Goal: Transaction & Acquisition: Book appointment/travel/reservation

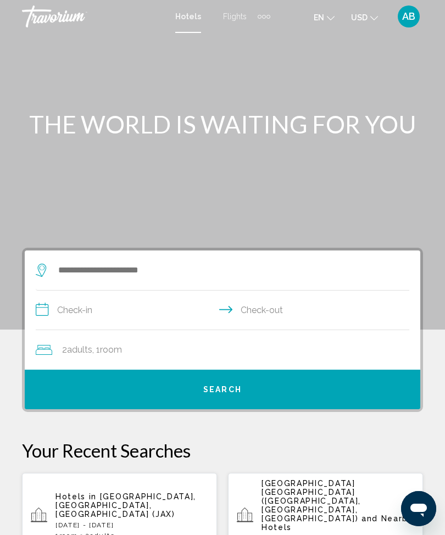
click at [258, 23] on div "Extra navigation items" at bounding box center [264, 16] width 13 height 16
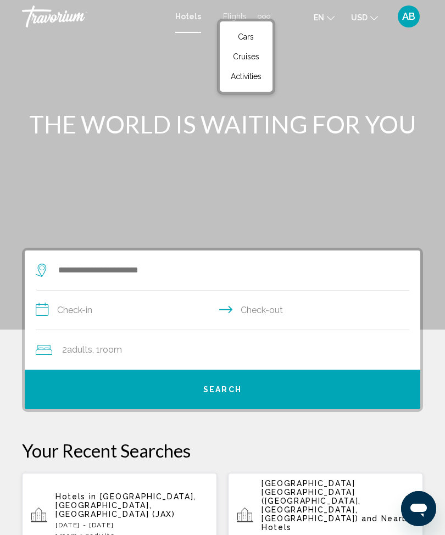
click at [141, 258] on div "Search widget" at bounding box center [217, 271] width 363 height 40
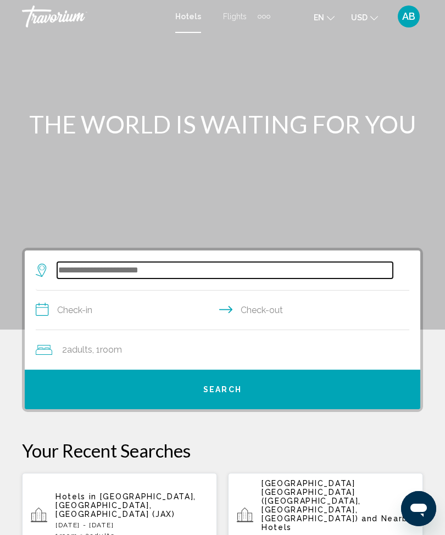
click at [154, 273] on input "Search widget" at bounding box center [225, 270] width 336 height 16
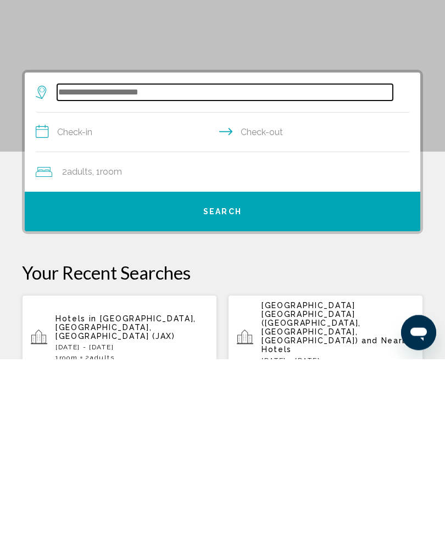
scroll to position [36, 0]
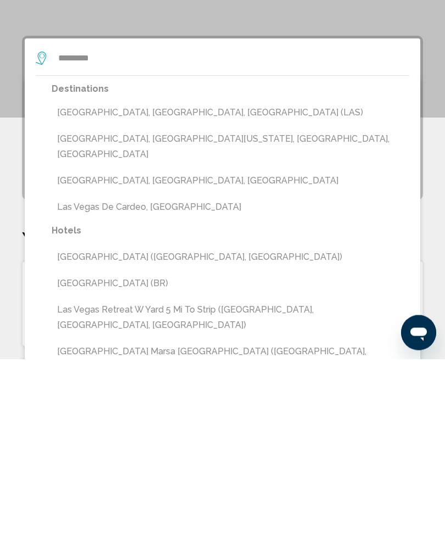
click at [207, 279] on button "[GEOGRAPHIC_DATA], [GEOGRAPHIC_DATA], [GEOGRAPHIC_DATA] (LAS)" at bounding box center [231, 289] width 358 height 21
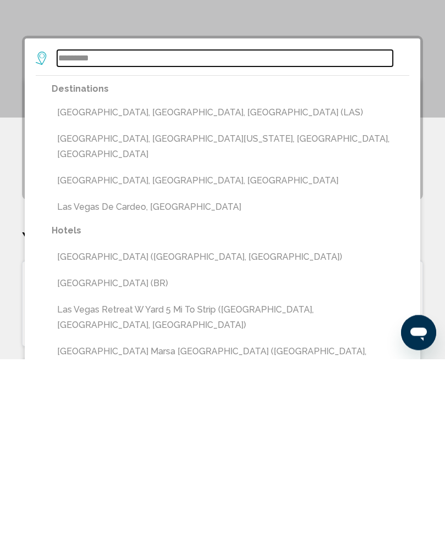
type input "**********"
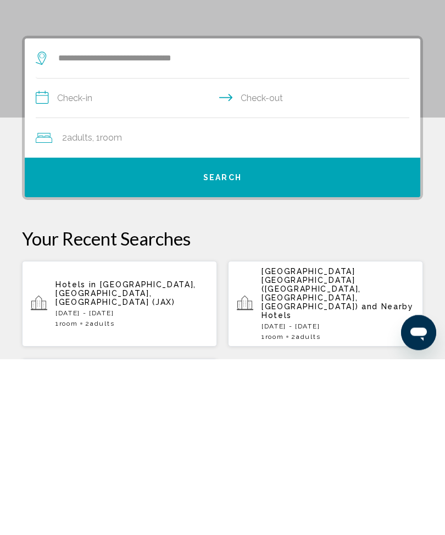
click at [28, 215] on div "**********" at bounding box center [223, 294] width 396 height 159
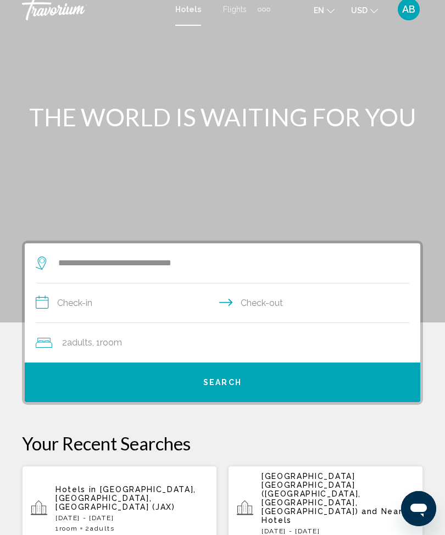
scroll to position [0, 0]
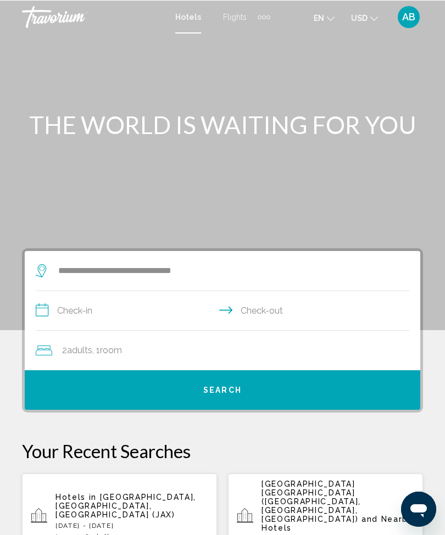
click at [53, 303] on input "**********" at bounding box center [225, 312] width 378 height 42
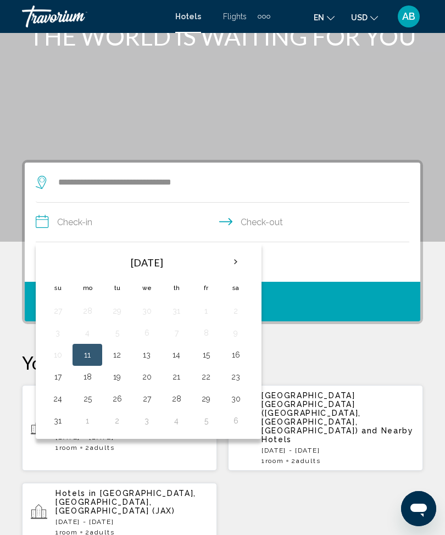
scroll to position [85, 0]
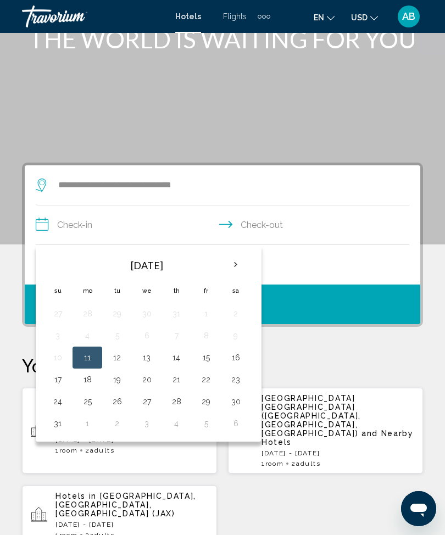
click at [240, 270] on th "Next month" at bounding box center [236, 265] width 30 height 24
click at [110, 401] on button "30" at bounding box center [117, 401] width 18 height 15
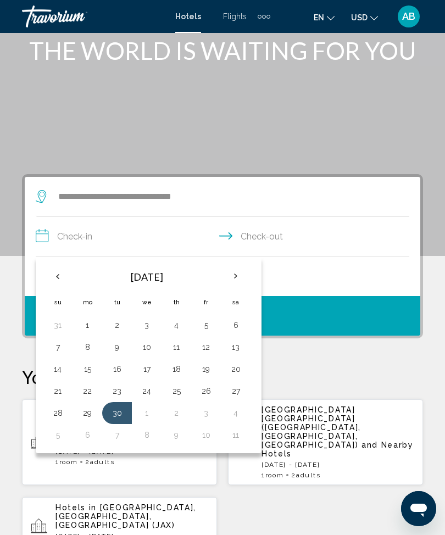
scroll to position [52, 0]
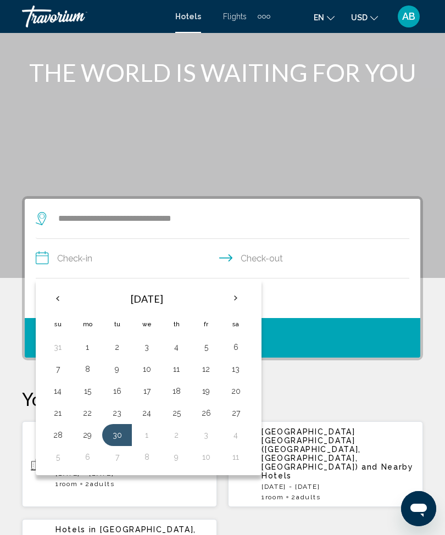
click at [118, 436] on button "30" at bounding box center [117, 435] width 18 height 15
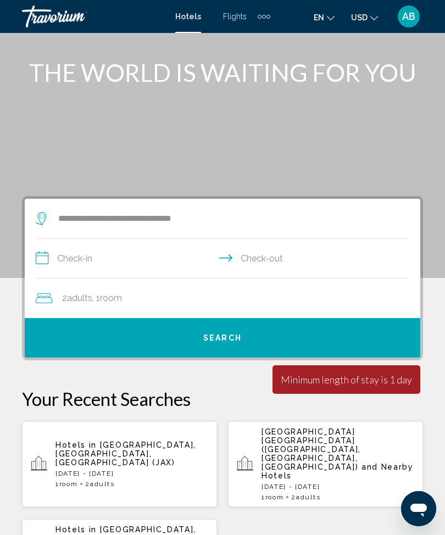
click at [40, 265] on input "**********" at bounding box center [225, 260] width 378 height 42
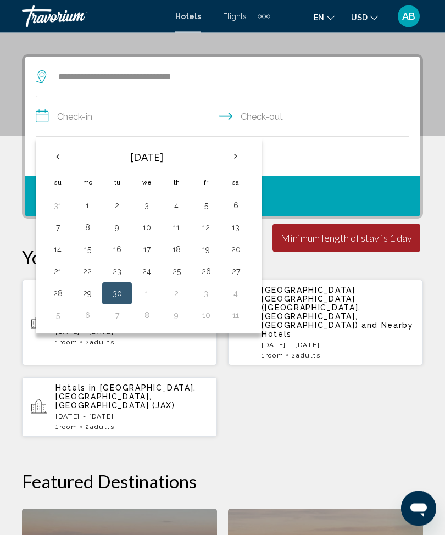
scroll to position [212, 0]
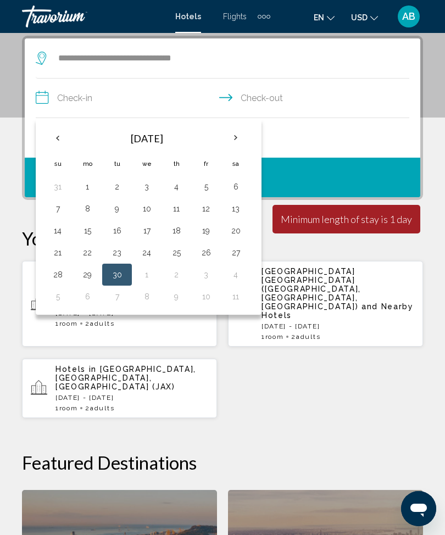
click at [115, 273] on button "30" at bounding box center [117, 274] width 18 height 15
click at [209, 275] on button "3" at bounding box center [206, 274] width 18 height 15
type input "**********"
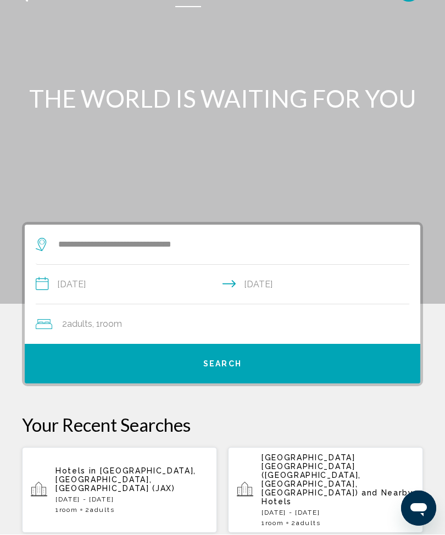
click at [274, 317] on div "2 Adult Adults , 1 Room rooms" at bounding box center [228, 324] width 385 height 15
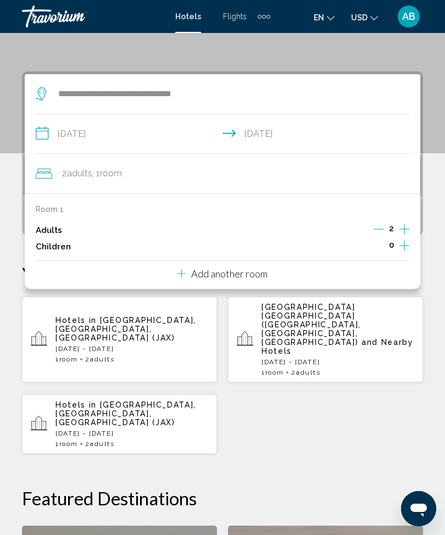
scroll to position [175, 0]
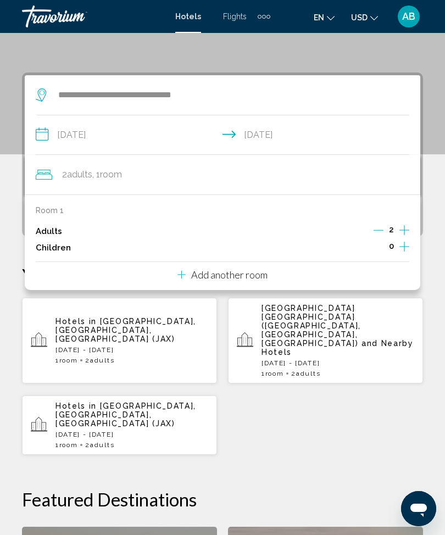
click at [274, 278] on div "Room 1 Adults 2 Children 0 Add another room" at bounding box center [223, 243] width 396 height 96
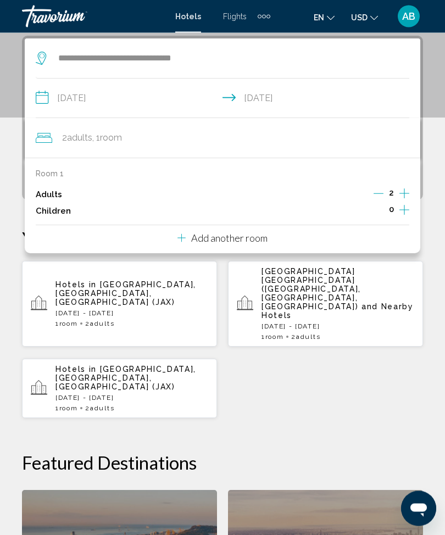
click at [219, 241] on p "Add another room" at bounding box center [229, 238] width 76 height 12
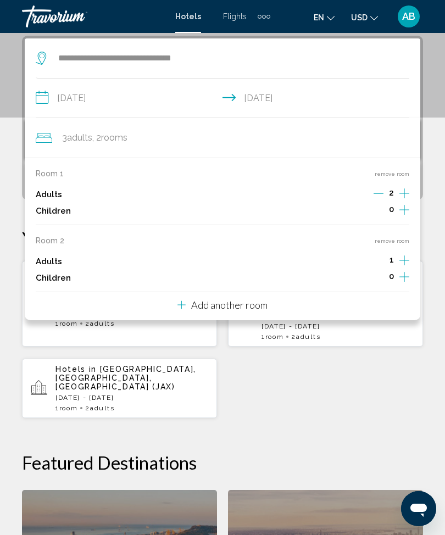
click at [387, 241] on button "remove room" at bounding box center [392, 240] width 35 height 7
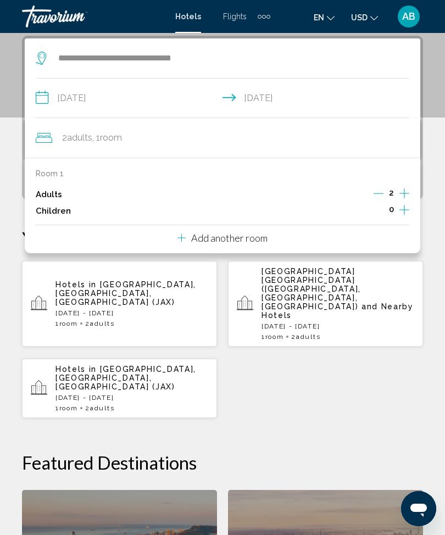
click at [419, 200] on div "Room 1 Adults 2 Children 0 Add another room" at bounding box center [223, 206] width 396 height 96
click at [443, 180] on div "**********" at bounding box center [222, 397] width 445 height 722
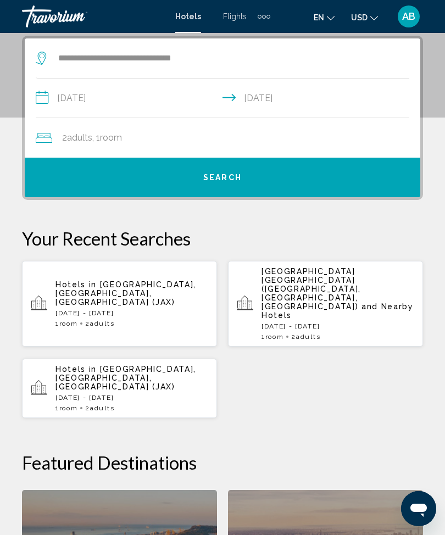
click at [225, 176] on span "Search" at bounding box center [222, 178] width 38 height 9
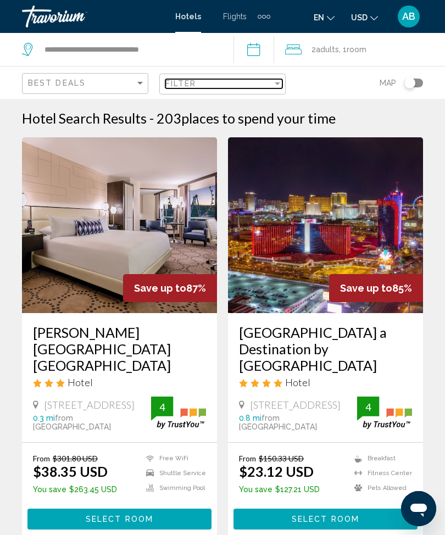
click at [271, 86] on div "Filter" at bounding box center [218, 83] width 107 height 9
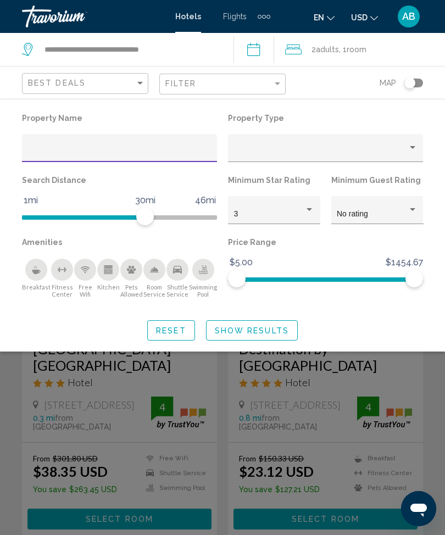
click at [165, 145] on div "Hotel Filters" at bounding box center [120, 151] width 184 height 23
click at [128, 144] on div "Hotel Filters" at bounding box center [120, 151] width 184 height 23
click at [90, 148] on input "Hotel Filters" at bounding box center [120, 152] width 184 height 9
type input "*****"
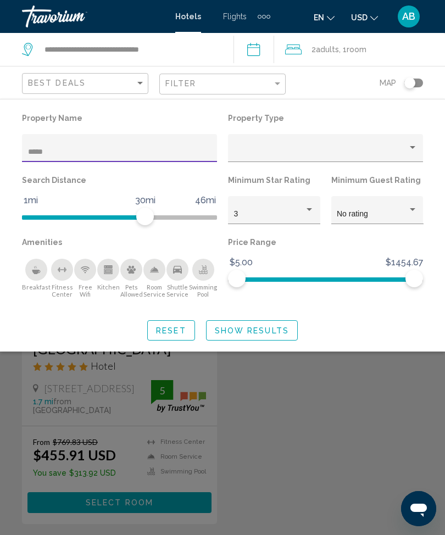
click at [266, 329] on span "Show Results" at bounding box center [252, 330] width 74 height 9
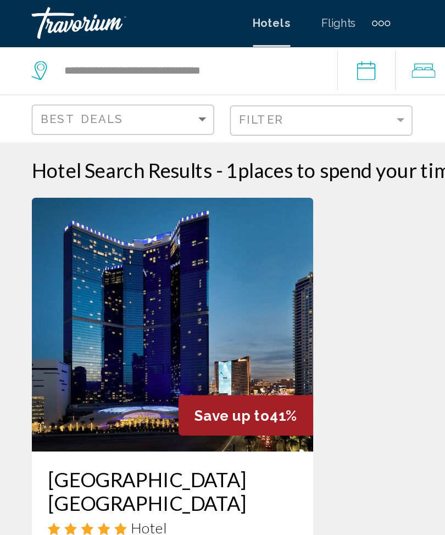
click at [147, 234] on img "Main content" at bounding box center [119, 225] width 195 height 176
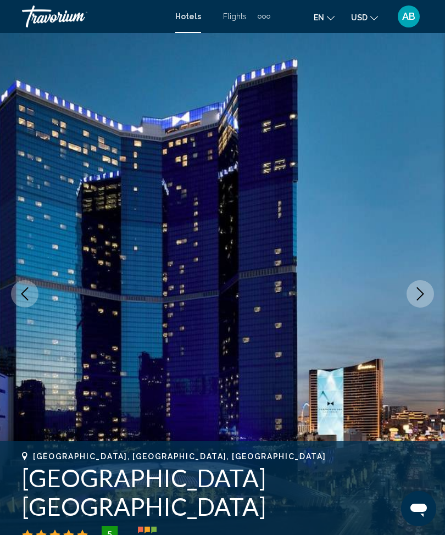
click at [417, 298] on icon "Next image" at bounding box center [420, 293] width 13 height 13
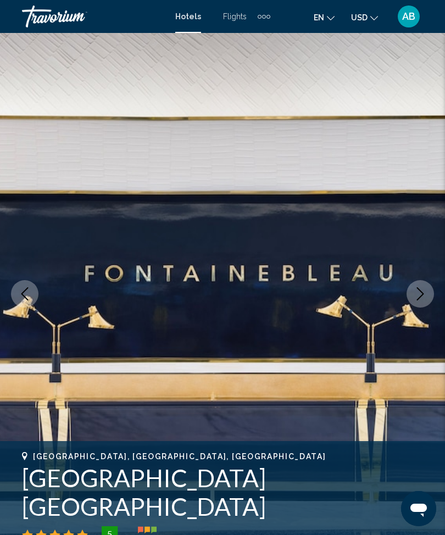
click at [423, 296] on icon "Next image" at bounding box center [420, 293] width 13 height 13
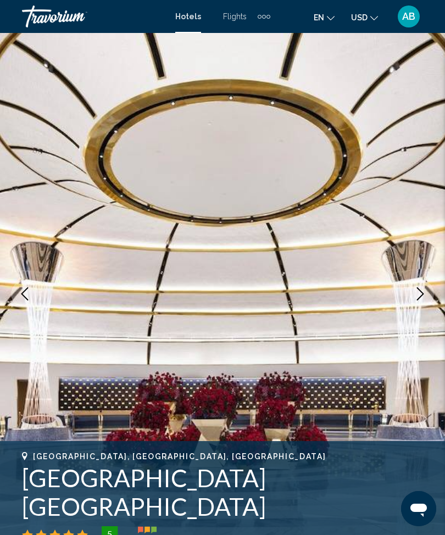
click at [418, 290] on icon "Next image" at bounding box center [420, 293] width 13 height 13
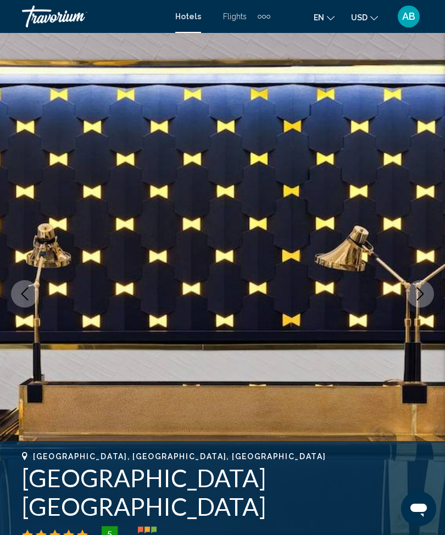
click at [421, 299] on icon "Next image" at bounding box center [420, 293] width 13 height 13
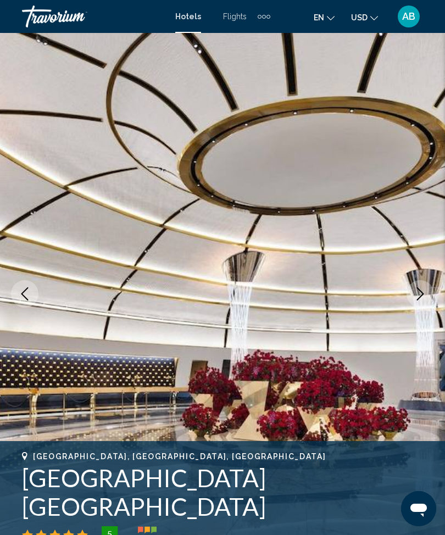
click at [421, 286] on button "Next image" at bounding box center [420, 293] width 27 height 27
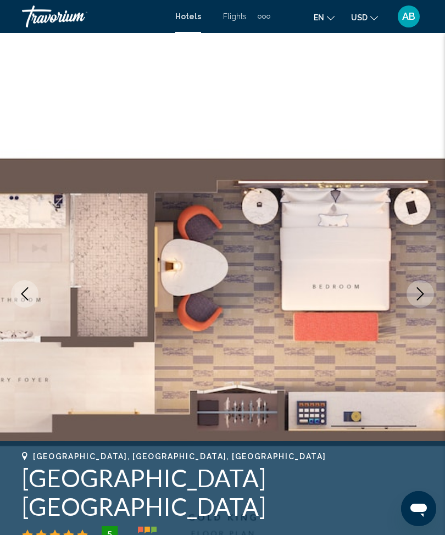
click at [425, 299] on icon "Next image" at bounding box center [420, 293] width 13 height 13
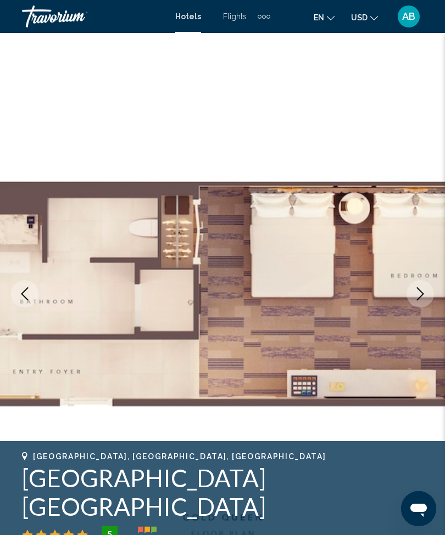
click at [419, 292] on icon "Next image" at bounding box center [420, 293] width 13 height 13
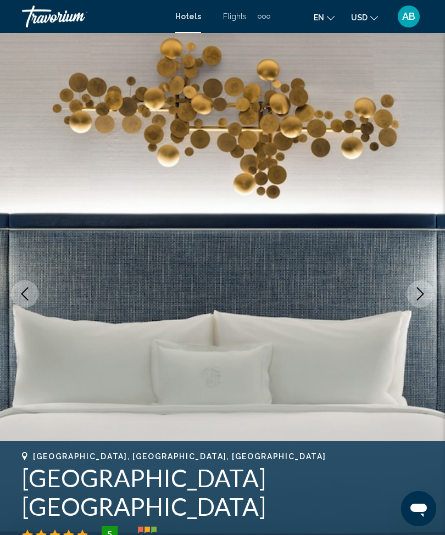
click at [428, 298] on button "Next image" at bounding box center [420, 293] width 27 height 27
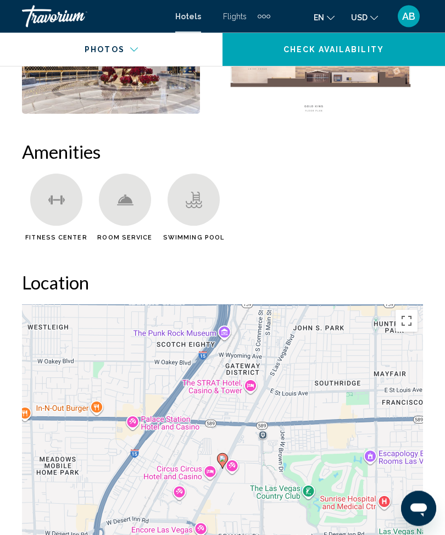
scroll to position [1128, 0]
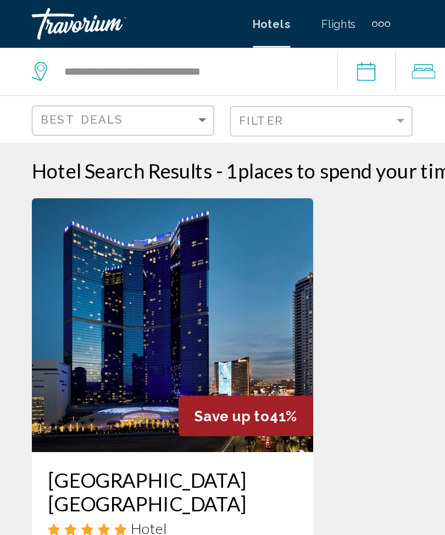
click at [280, 76] on div "Filter" at bounding box center [223, 84] width 117 height 20
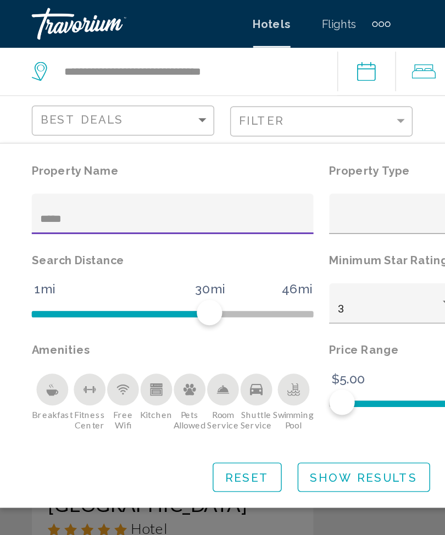
click at [120, 156] on input "*****" at bounding box center [120, 152] width 184 height 9
type input "*"
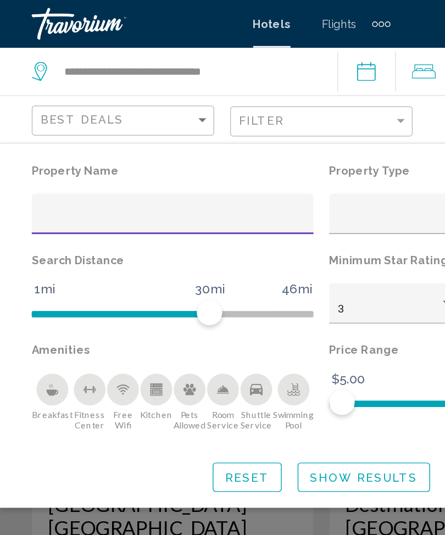
click at [10, 110] on div "Property Name Property Type Search Distance 1mi 46mi 30mi Minimum Star Rating 3…" at bounding box center [222, 225] width 445 height 230
click at [236, 337] on button "Show Results" at bounding box center [252, 330] width 92 height 20
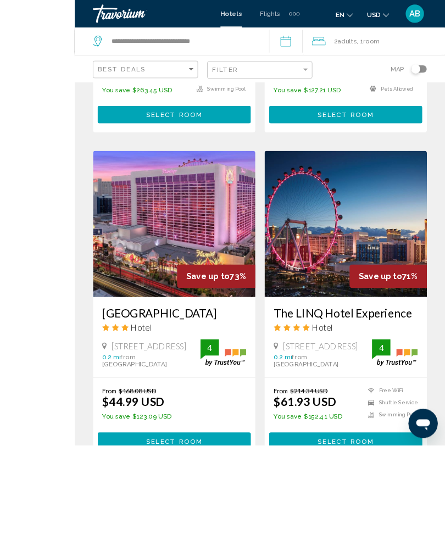
scroll to position [498, 0]
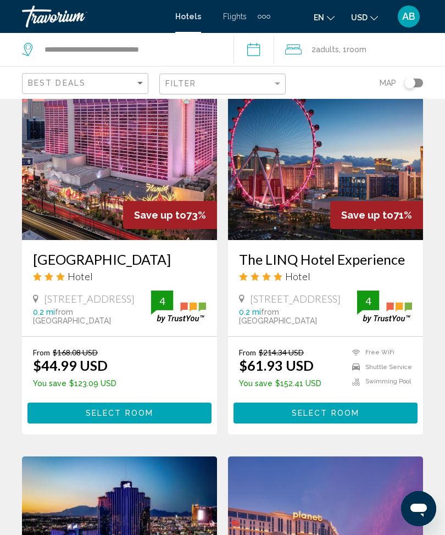
click at [149, 423] on button "Select Room" at bounding box center [119, 413] width 184 height 20
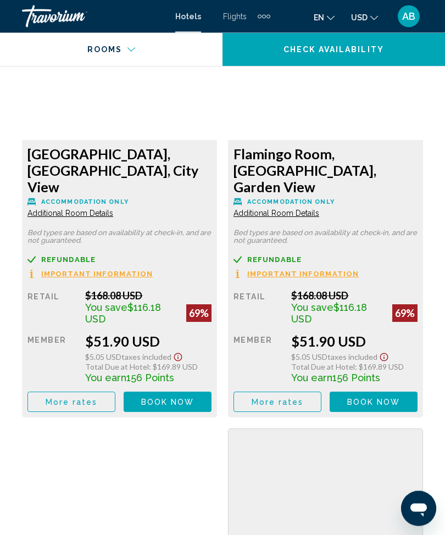
scroll to position [5911, 0]
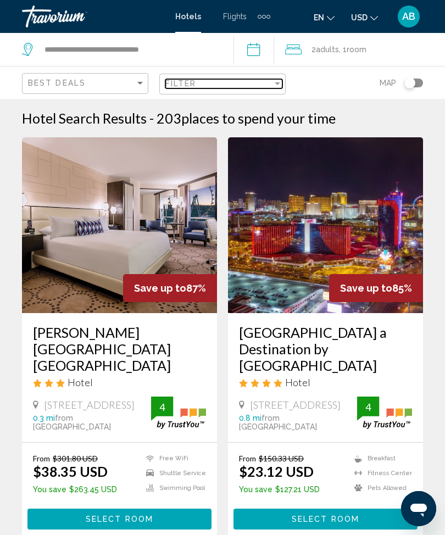
click at [271, 86] on div "Filter" at bounding box center [218, 83] width 107 height 9
click at [277, 85] on div "Filter" at bounding box center [277, 83] width 5 height 3
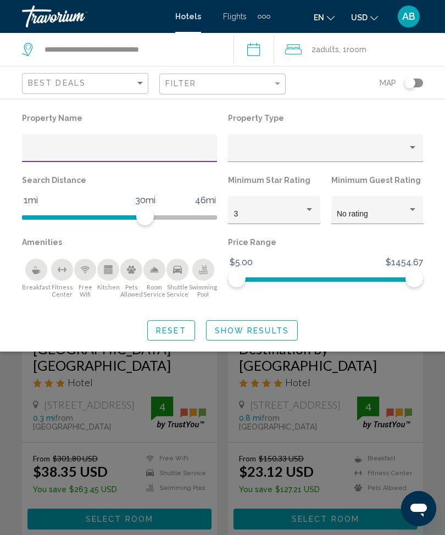
click at [178, 148] on input "Hotel Filters" at bounding box center [120, 152] width 184 height 9
type input "*****"
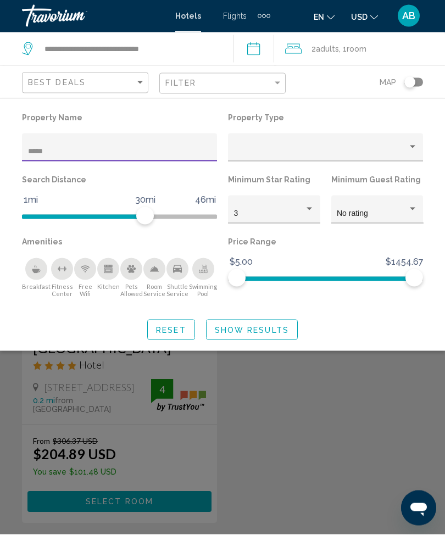
click at [267, 335] on span "Show Results" at bounding box center [252, 330] width 74 height 9
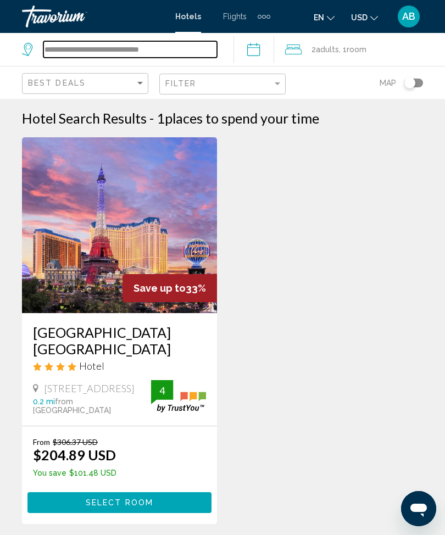
click at [187, 51] on input "**********" at bounding box center [130, 49] width 174 height 16
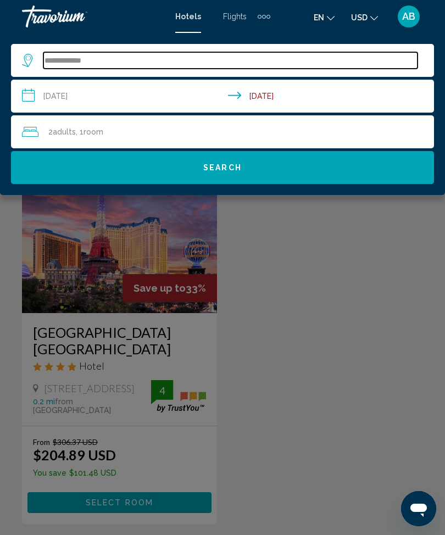
type input "***"
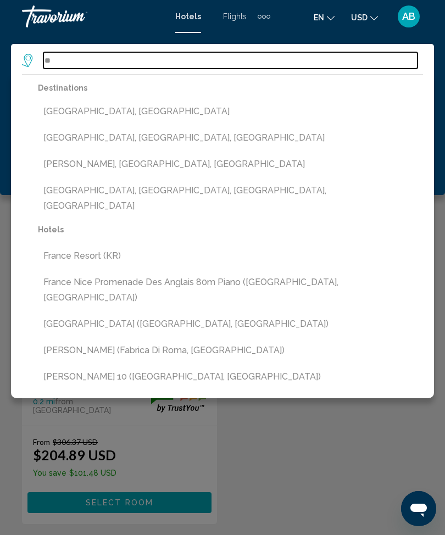
type input "*"
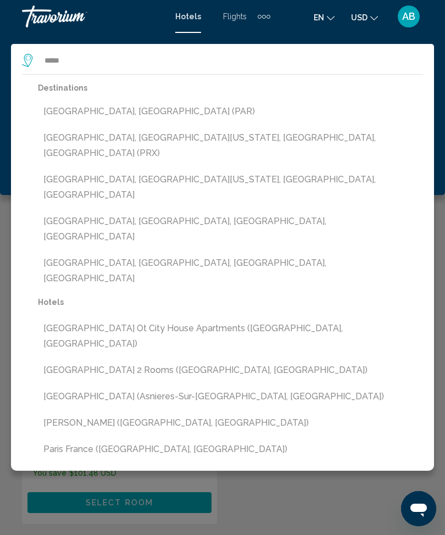
click at [145, 113] on button "Paris, France (PAR)" at bounding box center [230, 111] width 385 height 21
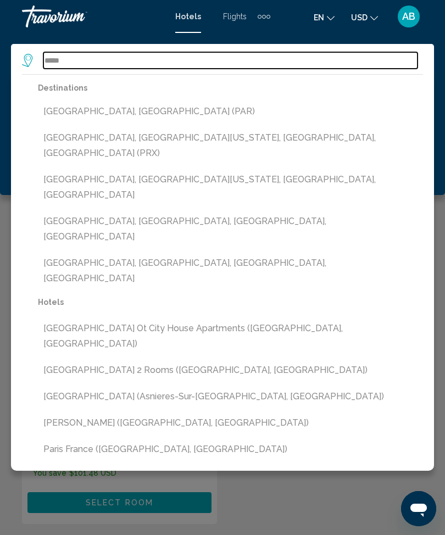
type input "**********"
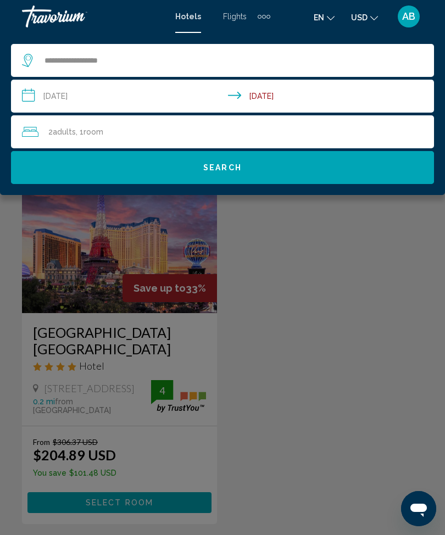
click at [274, 168] on button "Search" at bounding box center [222, 167] width 423 height 33
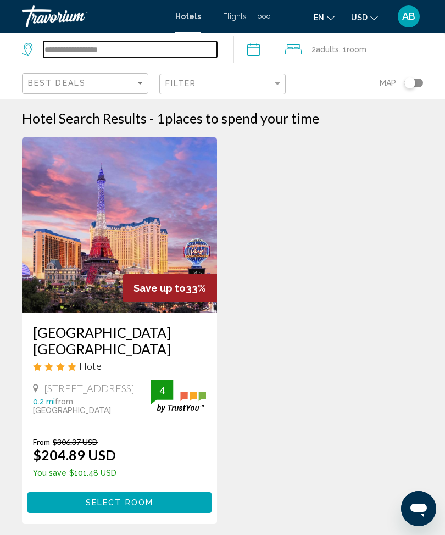
click at [129, 48] on input "**********" at bounding box center [130, 49] width 174 height 16
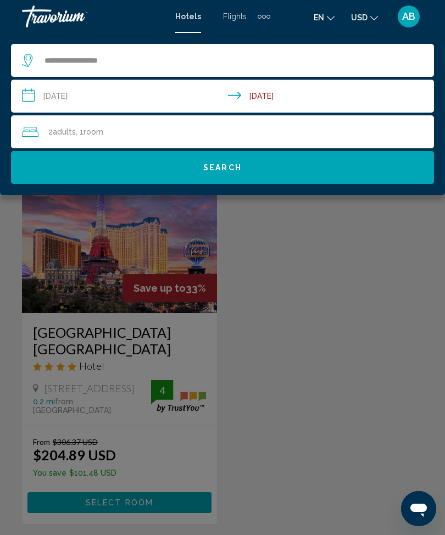
click at [237, 169] on span "Search" at bounding box center [222, 168] width 38 height 9
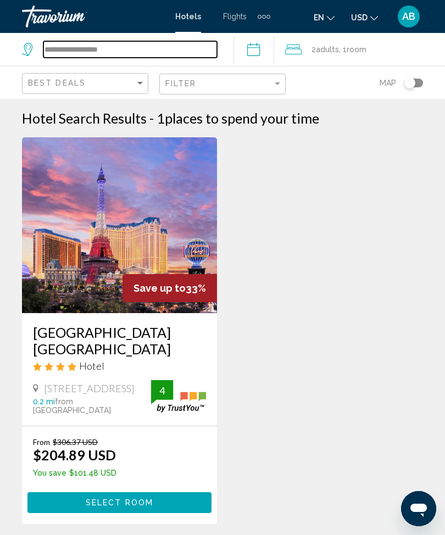
click at [151, 47] on input "**********" at bounding box center [130, 49] width 174 height 16
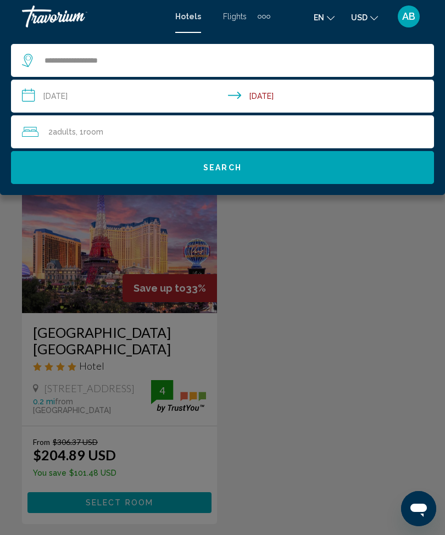
click at [277, 180] on button "Search" at bounding box center [222, 167] width 423 height 33
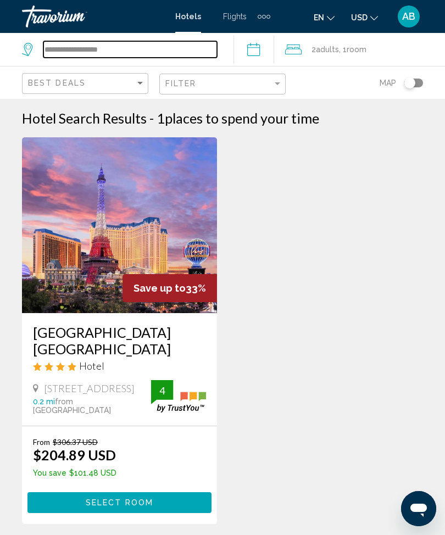
click at [94, 55] on input "**********" at bounding box center [130, 49] width 174 height 16
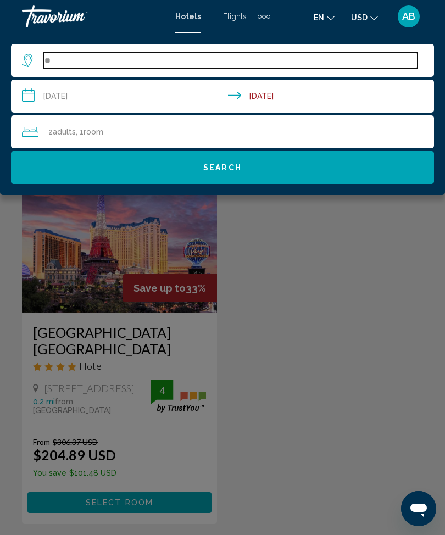
type input "*"
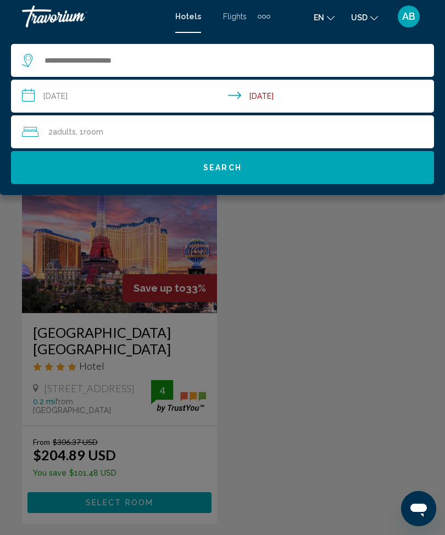
click at [20, 242] on div "Main content" at bounding box center [222, 267] width 445 height 535
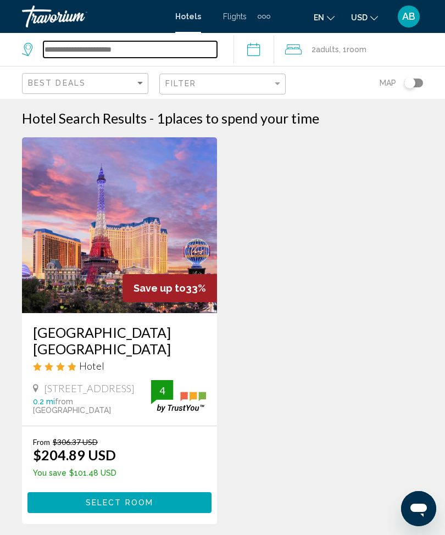
click at [96, 45] on input "Search widget" at bounding box center [130, 49] width 174 height 16
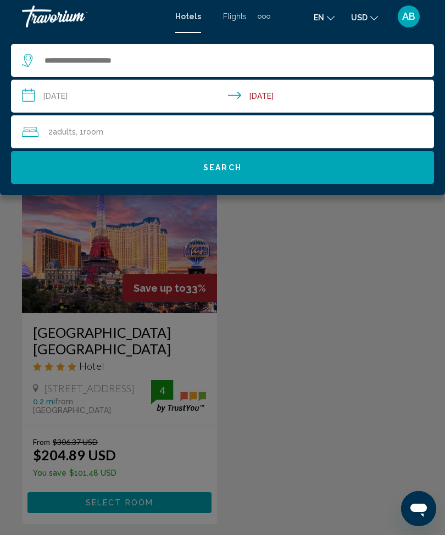
click at [25, 62] on icon "Search widget" at bounding box center [27, 60] width 10 height 13
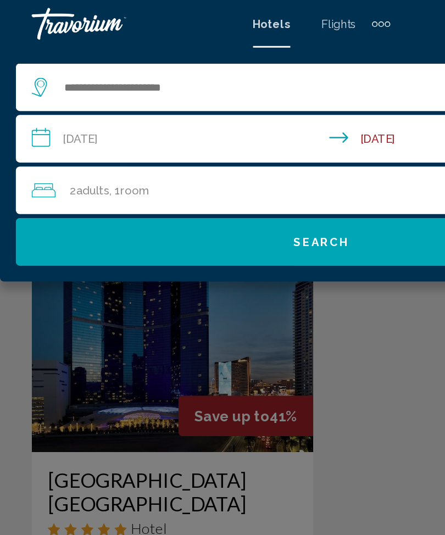
click at [4, 230] on div "Main content" at bounding box center [222, 267] width 445 height 535
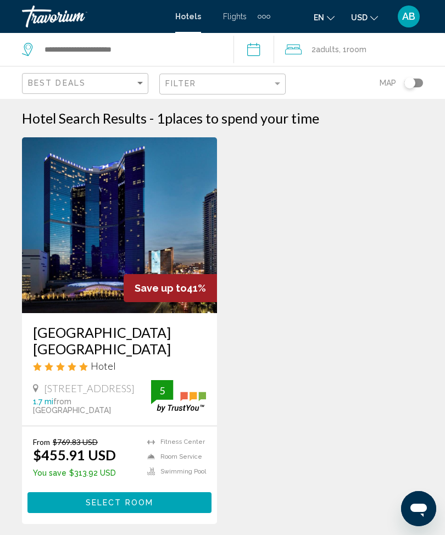
click at [409, 20] on span "AB" at bounding box center [408, 16] width 13 height 11
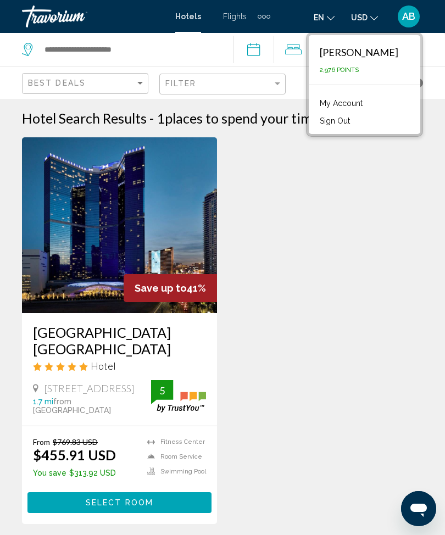
click at [337, 128] on button "Sign Out" at bounding box center [334, 121] width 41 height 14
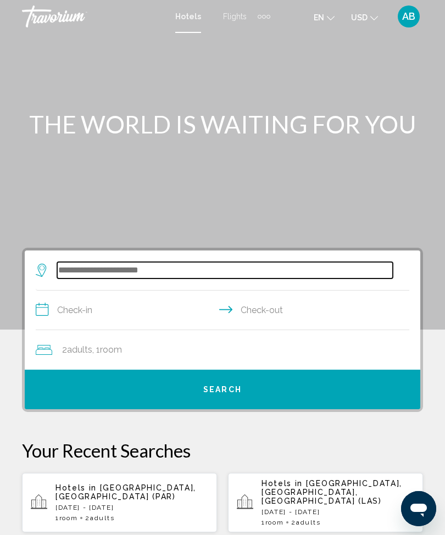
click at [148, 266] on input "Search widget" at bounding box center [225, 270] width 336 height 16
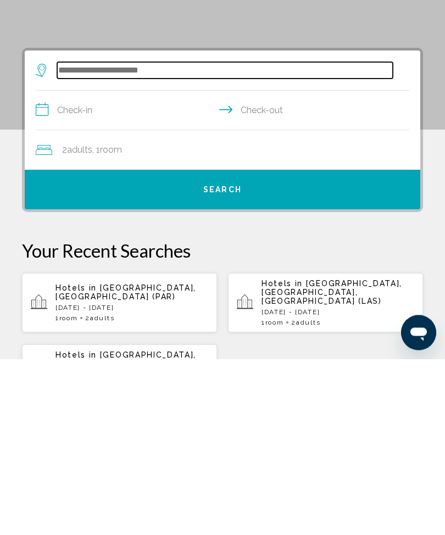
scroll to position [36, 0]
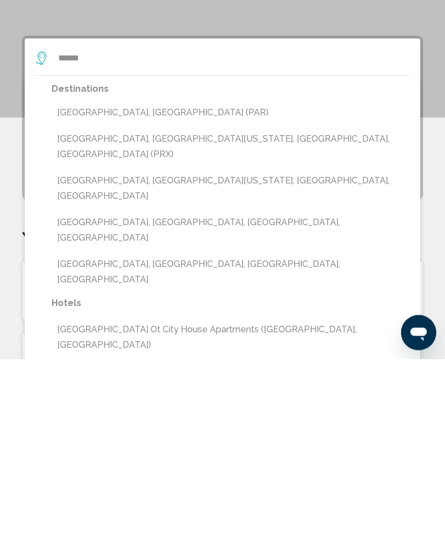
click at [158, 279] on button "Paris, France (PAR)" at bounding box center [231, 289] width 358 height 21
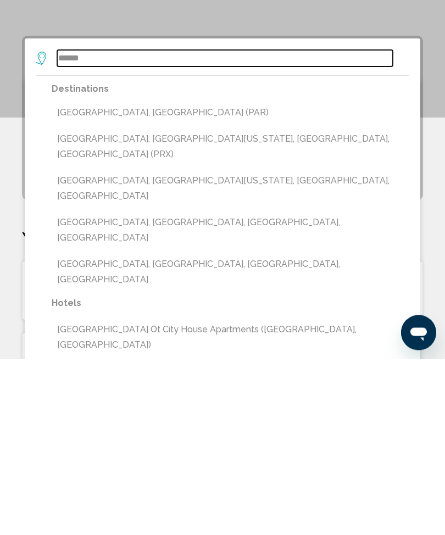
type input "**********"
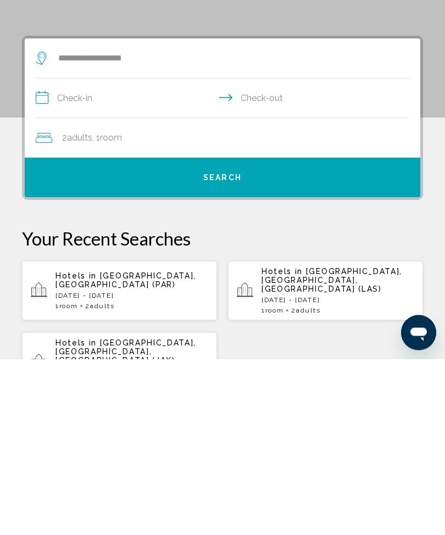
click at [68, 255] on input "**********" at bounding box center [225, 276] width 378 height 42
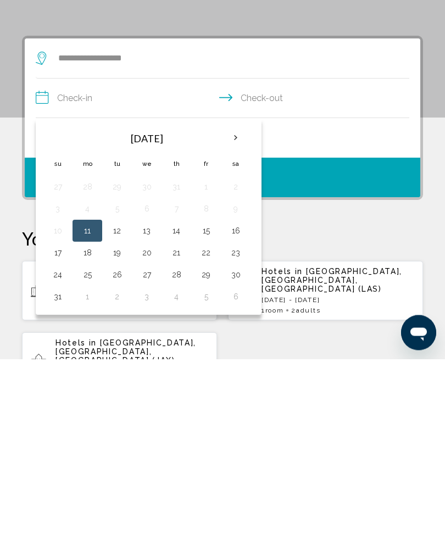
scroll to position [212, 0]
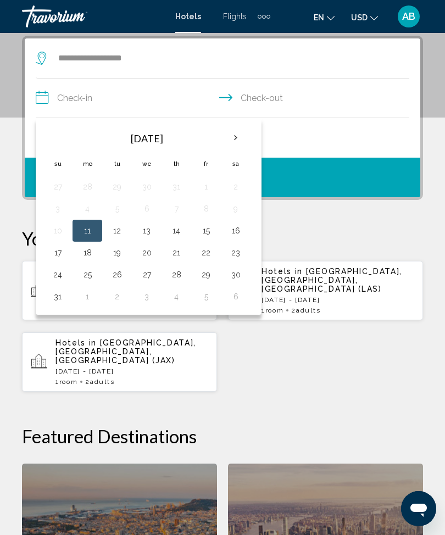
click at [241, 137] on th "Next month" at bounding box center [236, 138] width 30 height 24
click at [119, 280] on button "30" at bounding box center [117, 274] width 18 height 15
click at [234, 277] on button "4" at bounding box center [236, 274] width 18 height 15
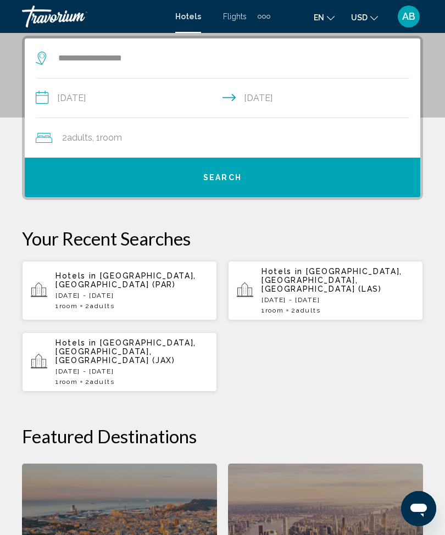
type input "**********"
click at [269, 175] on button "Search" at bounding box center [223, 178] width 396 height 40
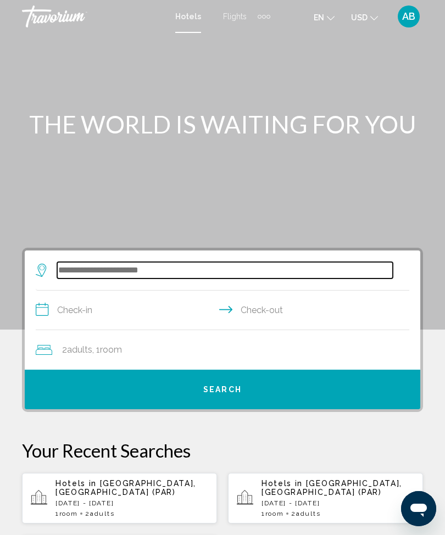
click at [157, 278] on input "Search widget" at bounding box center [225, 270] width 336 height 16
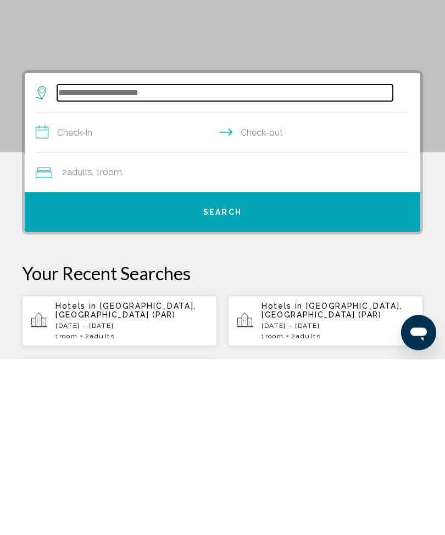
scroll to position [36, 0]
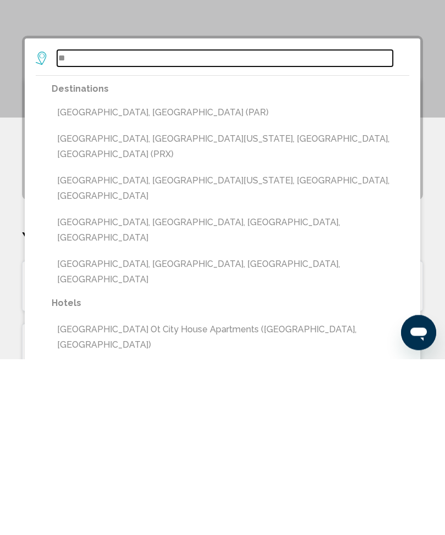
type input "*"
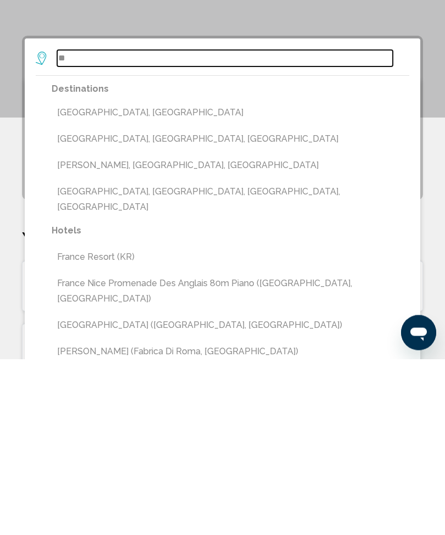
type input "*"
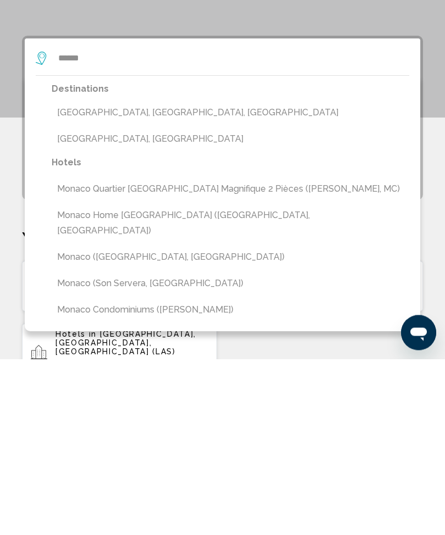
click at [157, 279] on button "Monaco, French Riviera, France" at bounding box center [231, 289] width 358 height 21
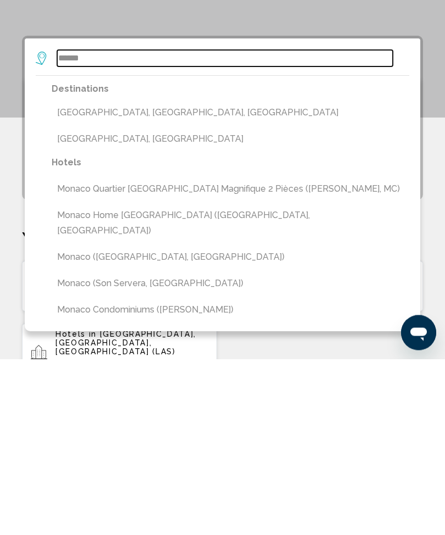
type input "**********"
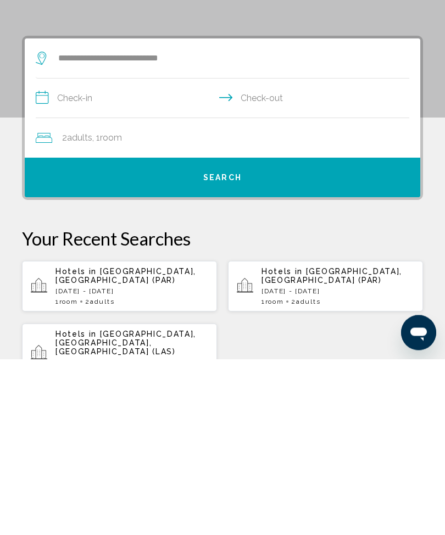
click at [48, 255] on input "**********" at bounding box center [225, 276] width 378 height 42
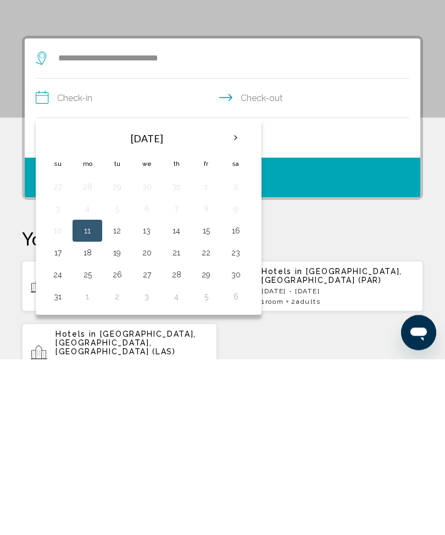
scroll to position [212, 0]
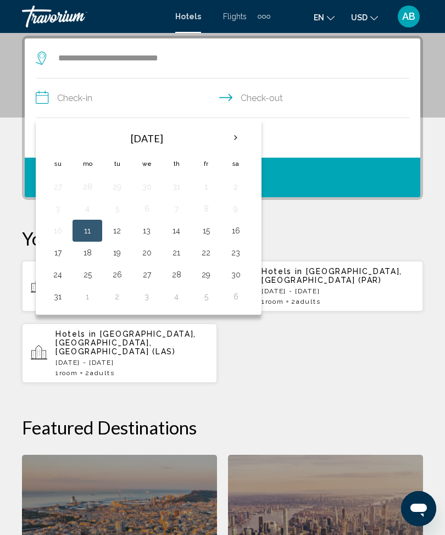
click at [237, 146] on th "Next month" at bounding box center [236, 138] width 30 height 24
click at [112, 280] on button "30" at bounding box center [117, 274] width 18 height 15
click at [242, 278] on button "4" at bounding box center [236, 274] width 18 height 15
type input "**********"
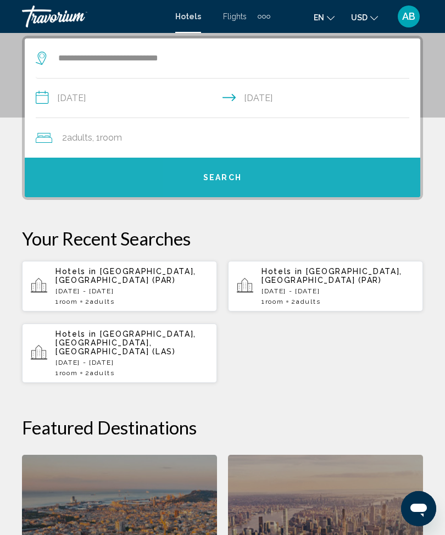
click at [277, 168] on button "Search" at bounding box center [223, 178] width 396 height 40
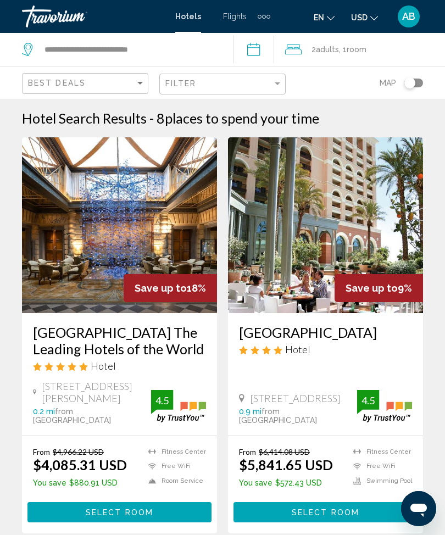
click at [148, 241] on img "Main content" at bounding box center [119, 225] width 195 height 176
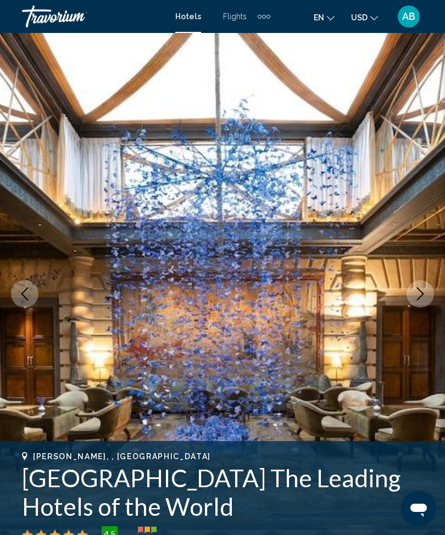
click at [424, 299] on icon "Next image" at bounding box center [420, 293] width 13 height 13
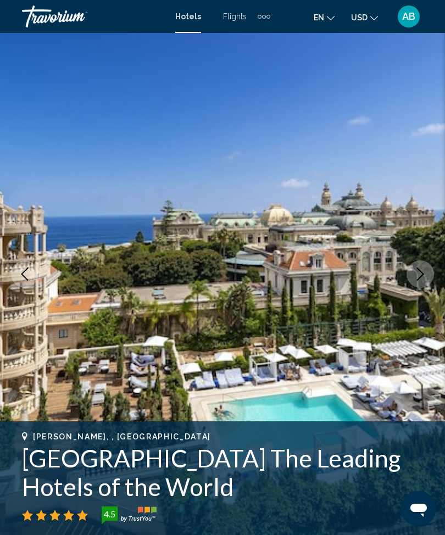
scroll to position [21, 0]
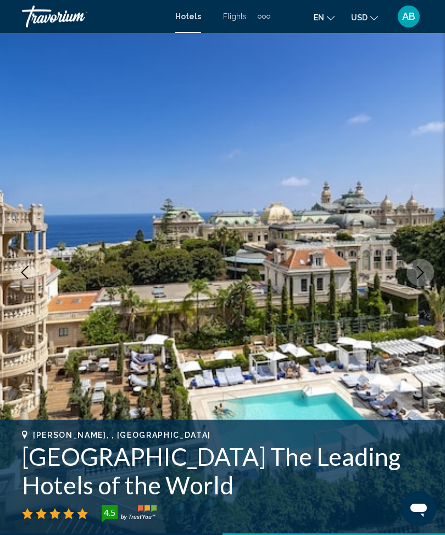
click at [421, 278] on icon "Next image" at bounding box center [420, 272] width 13 height 13
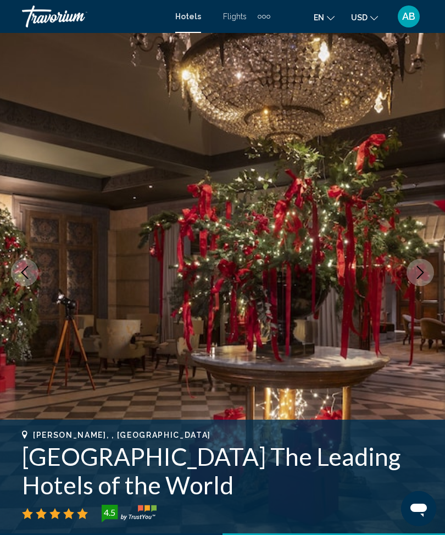
click at [420, 273] on icon "Next image" at bounding box center [420, 272] width 13 height 13
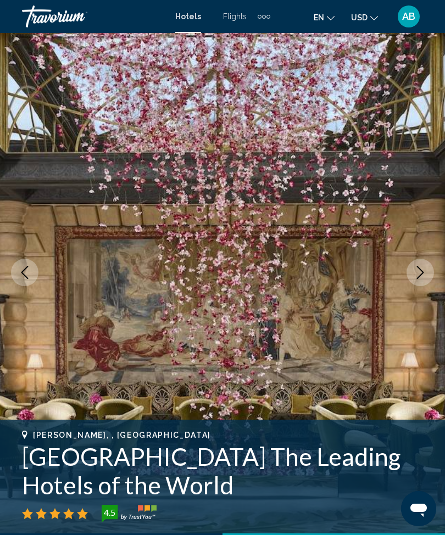
click at [408, 284] on img "Main content" at bounding box center [222, 273] width 445 height 522
click at [421, 286] on button "Next image" at bounding box center [420, 272] width 27 height 27
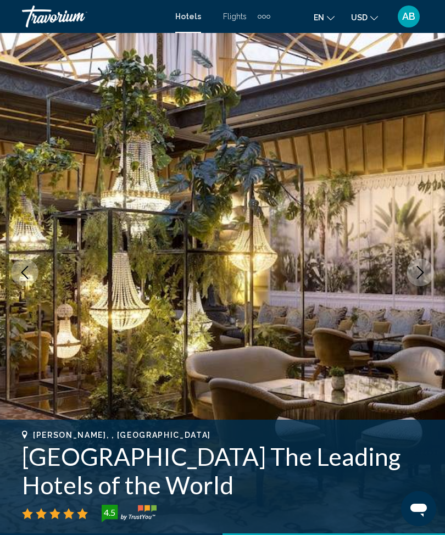
click at [424, 279] on button "Next image" at bounding box center [420, 272] width 27 height 27
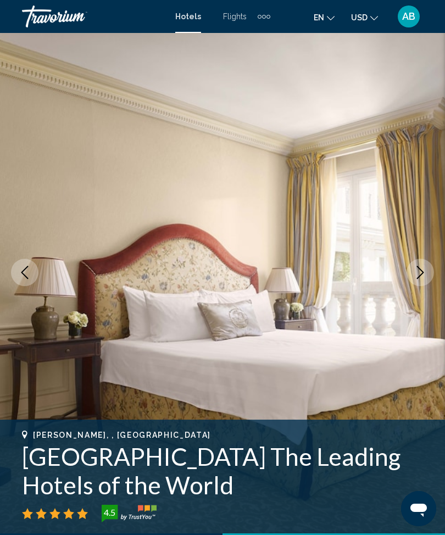
click at [418, 277] on icon "Next image" at bounding box center [420, 272] width 7 height 13
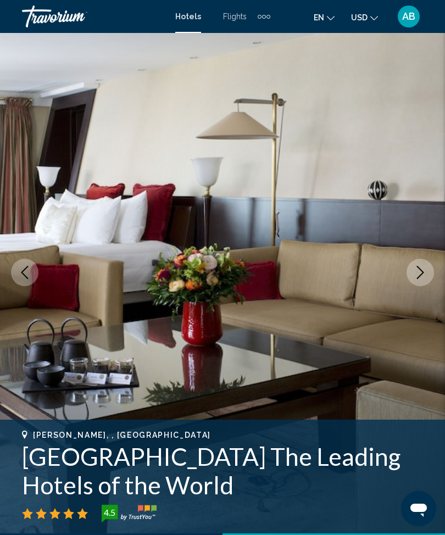
click at [414, 273] on icon "Next image" at bounding box center [420, 272] width 13 height 13
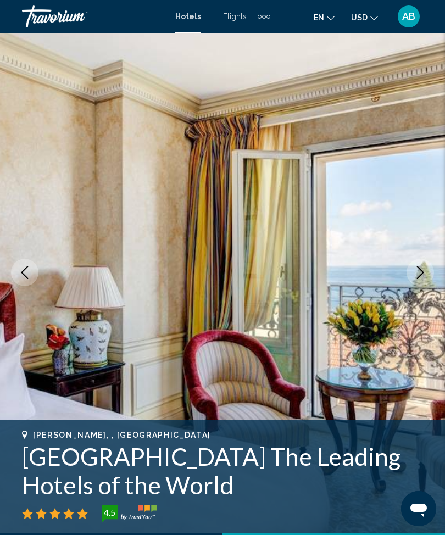
click at [417, 270] on icon "Next image" at bounding box center [420, 272] width 13 height 13
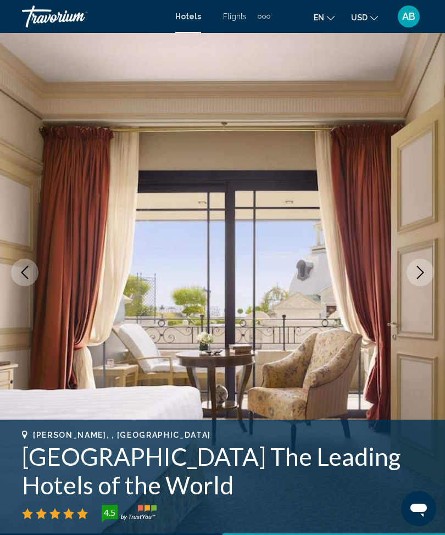
click at [422, 275] on icon "Next image" at bounding box center [420, 272] width 13 height 13
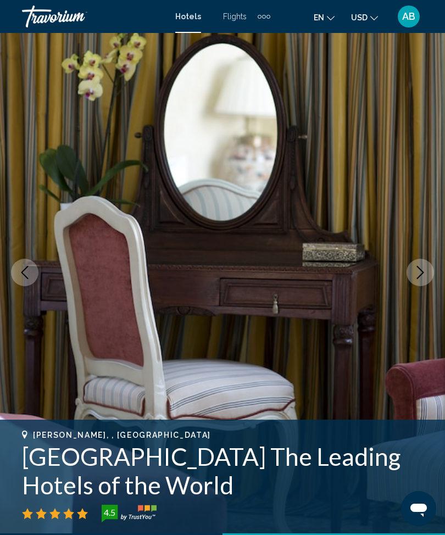
click at [419, 281] on button "Next image" at bounding box center [420, 272] width 27 height 27
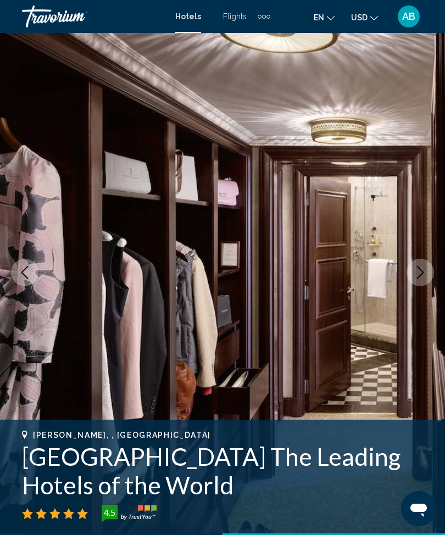
click at [422, 281] on button "Next image" at bounding box center [420, 272] width 27 height 27
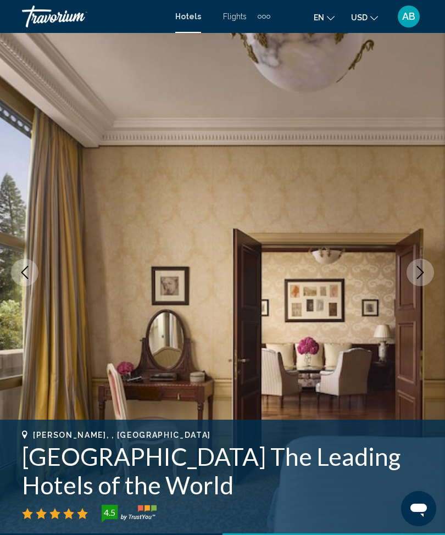
click at [415, 280] on button "Next image" at bounding box center [420, 272] width 27 height 27
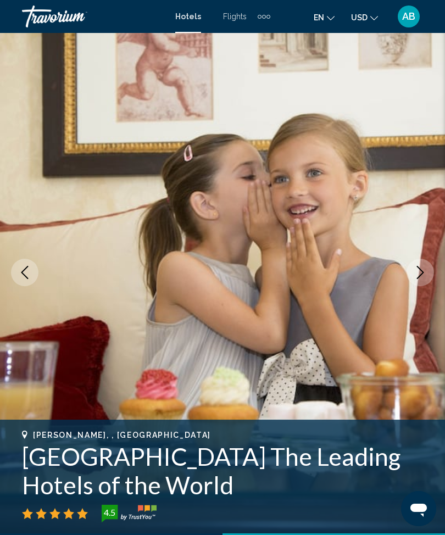
click at [421, 270] on icon "Next image" at bounding box center [420, 272] width 7 height 13
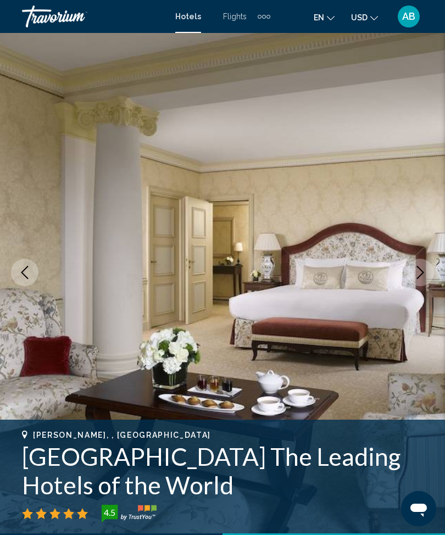
click at [405, 280] on img "Main content" at bounding box center [222, 273] width 445 height 522
click at [421, 282] on button "Next image" at bounding box center [420, 272] width 27 height 27
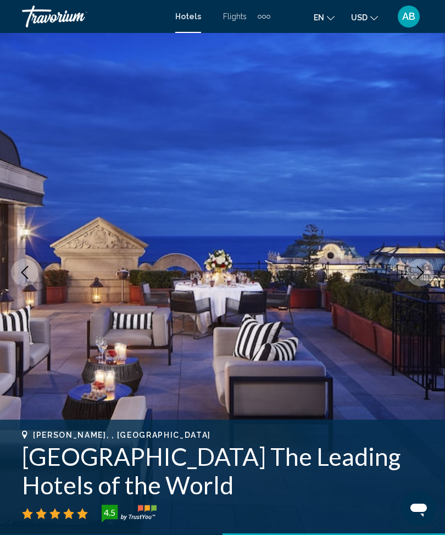
click at [414, 273] on icon "Next image" at bounding box center [420, 272] width 13 height 13
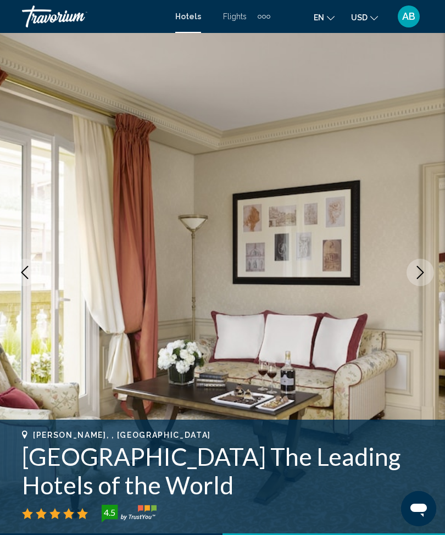
click at [407, 281] on img "Main content" at bounding box center [222, 273] width 445 height 522
click at [415, 278] on icon "Next image" at bounding box center [420, 272] width 13 height 13
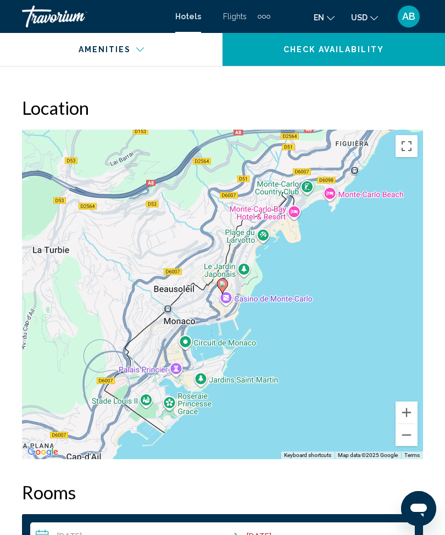
scroll to position [1281, 0]
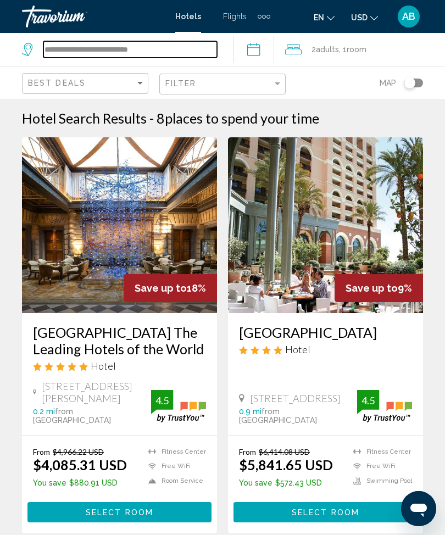
click at [193, 48] on input "**********" at bounding box center [130, 49] width 174 height 16
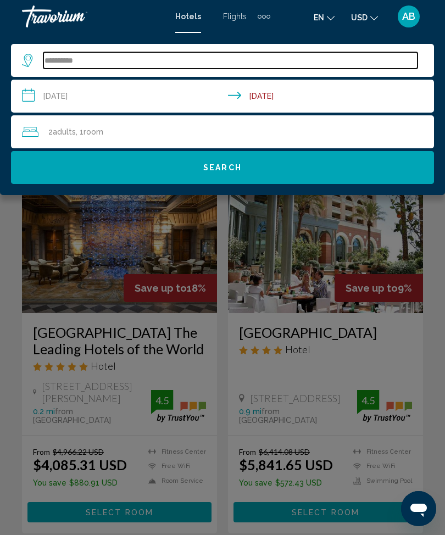
type input "*********"
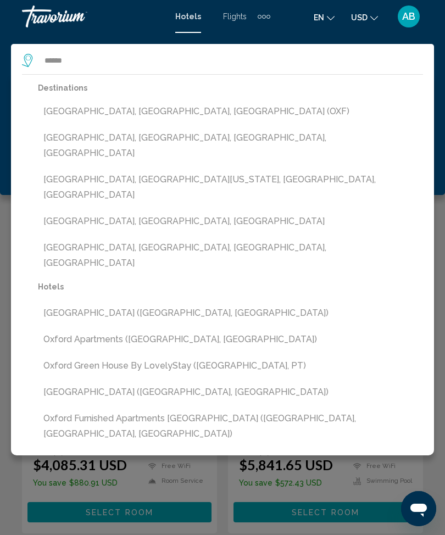
click at [177, 114] on button "Oxford, Oxfordshire, United Kingdom (OXF)" at bounding box center [230, 111] width 385 height 21
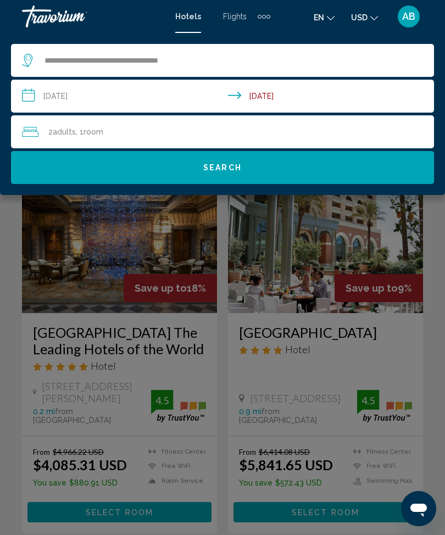
click at [267, 172] on button "Search" at bounding box center [222, 167] width 423 height 33
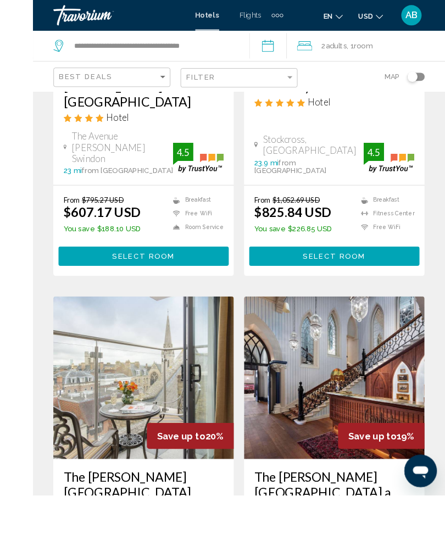
scroll to position [692, 0]
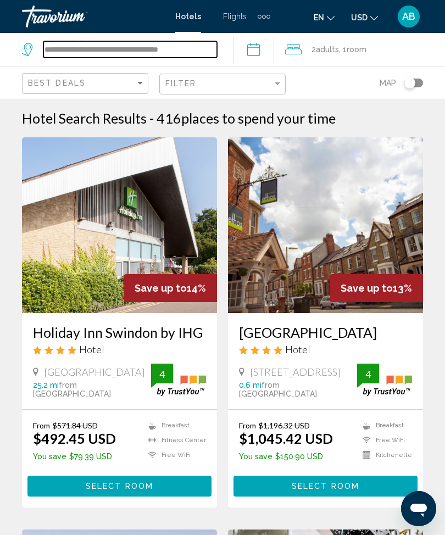
click at [210, 47] on input "**********" at bounding box center [130, 49] width 174 height 16
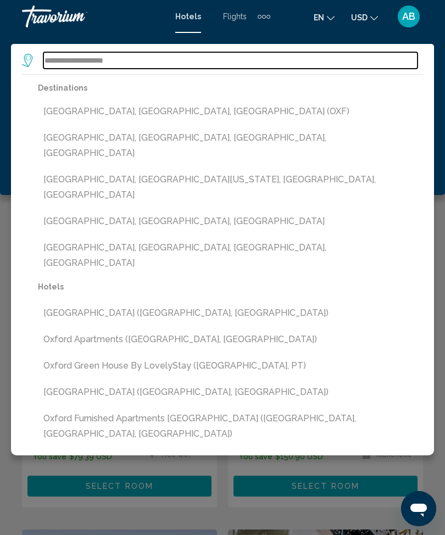
type input "**********"
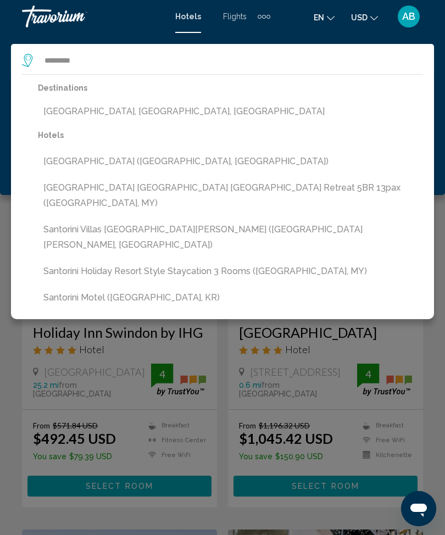
click at [173, 107] on button "Santorini, Santorini Island, Greece" at bounding box center [230, 111] width 385 height 21
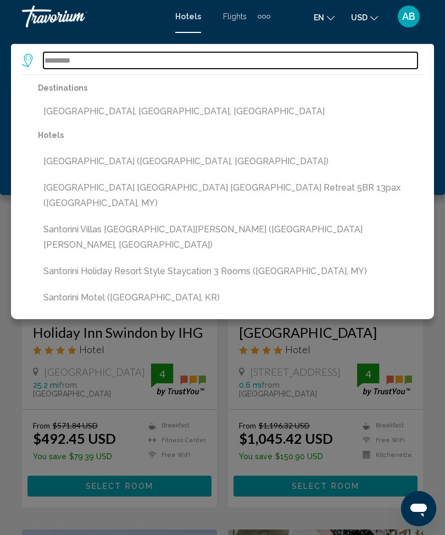
type input "**********"
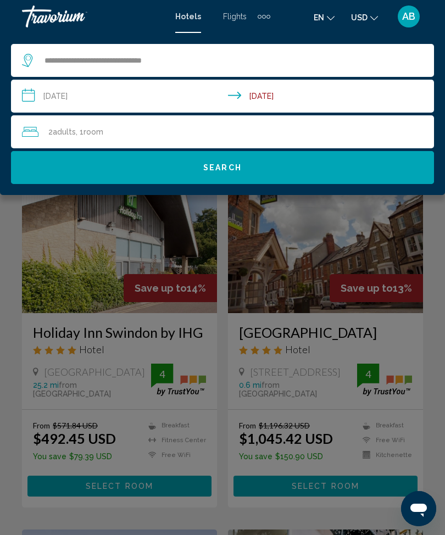
click at [271, 177] on button "Search" at bounding box center [222, 167] width 423 height 33
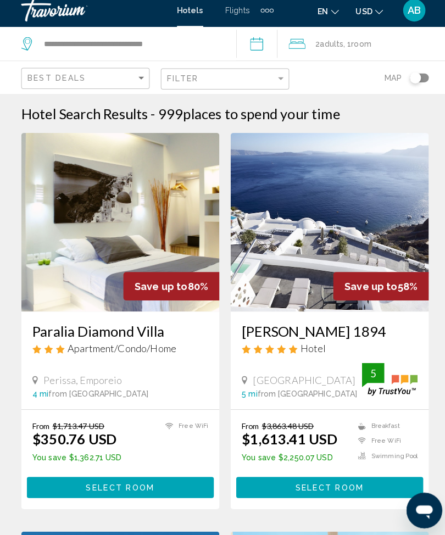
click at [324, 46] on span "Adults" at bounding box center [327, 49] width 23 height 9
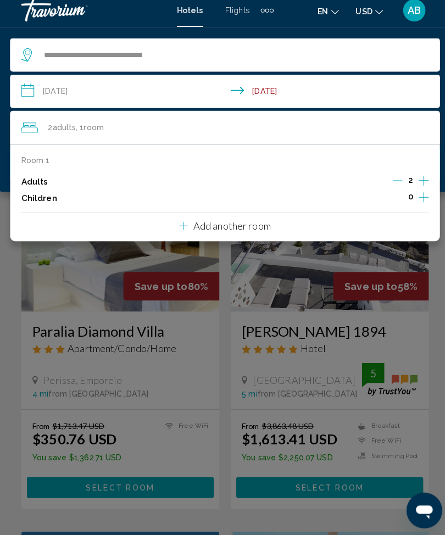
click at [221, 260] on div "Main content" at bounding box center [222, 267] width 445 height 535
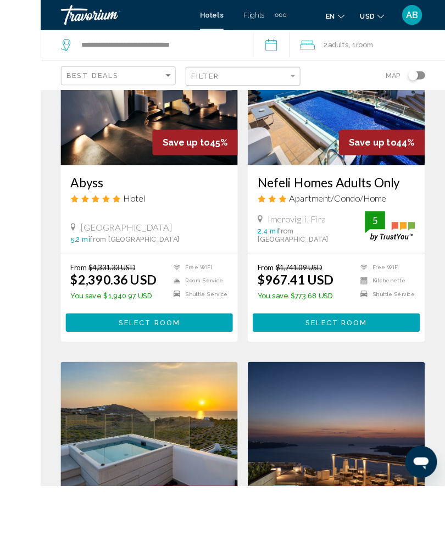
scroll to position [1699, 0]
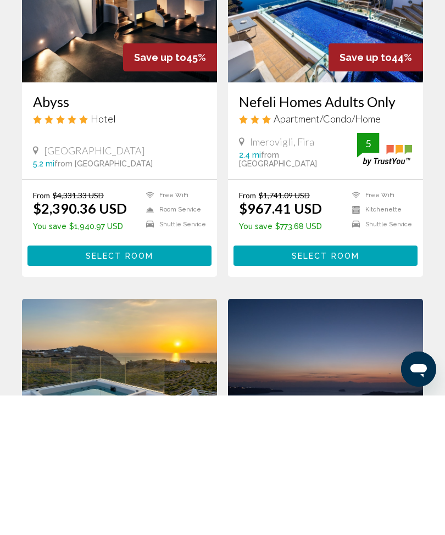
click at [272, 233] on h3 "Nefeli Homes Adults Only" at bounding box center [325, 241] width 173 height 16
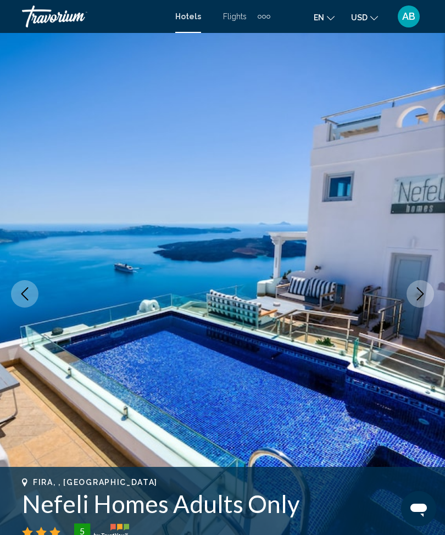
click at [430, 302] on button "Next image" at bounding box center [420, 293] width 27 height 27
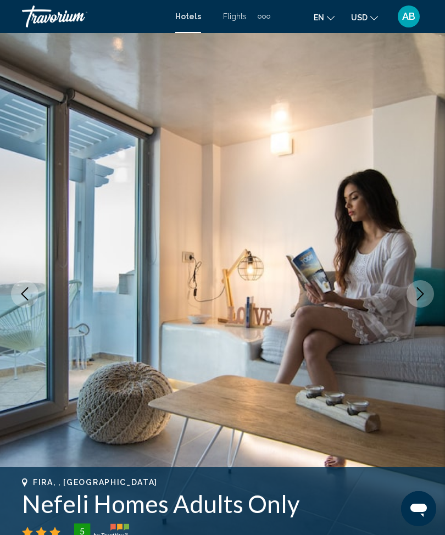
click at [414, 291] on icon "Next image" at bounding box center [420, 293] width 13 height 13
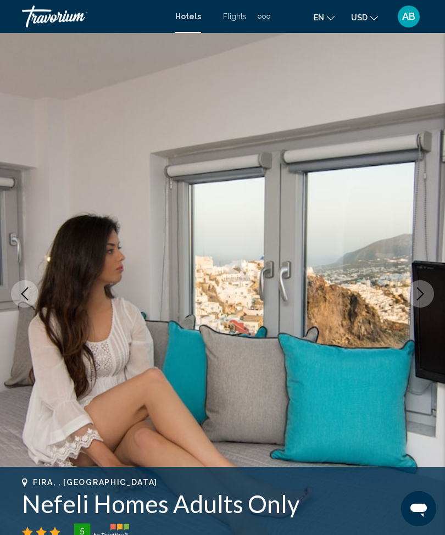
click at [441, 293] on img "Main content" at bounding box center [222, 294] width 445 height 522
click at [419, 301] on button "Next image" at bounding box center [420, 293] width 27 height 27
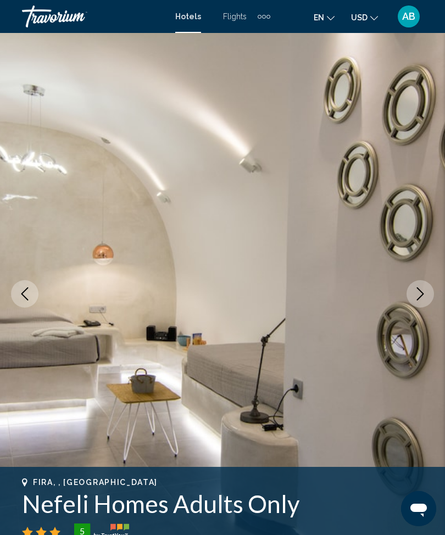
click at [424, 300] on icon "Next image" at bounding box center [420, 293] width 13 height 13
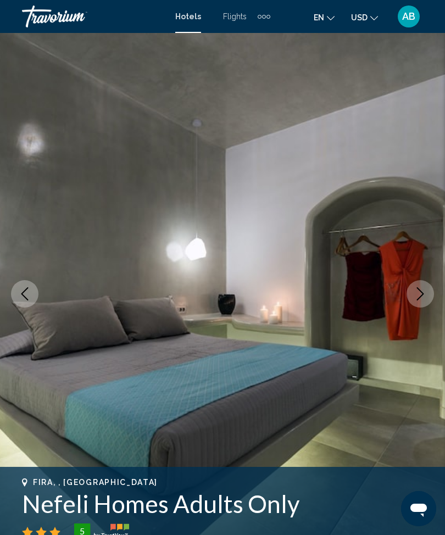
click at [414, 298] on icon "Next image" at bounding box center [420, 293] width 13 height 13
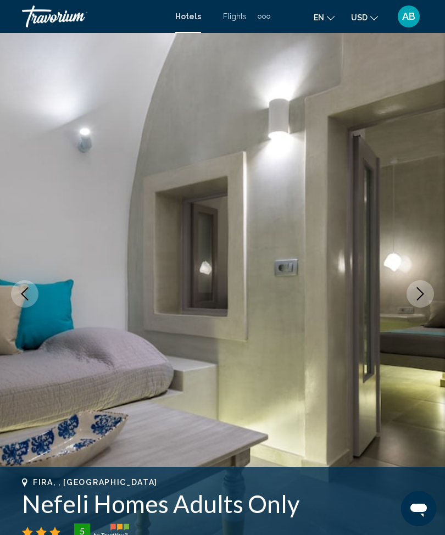
click at [423, 303] on button "Next image" at bounding box center [420, 293] width 27 height 27
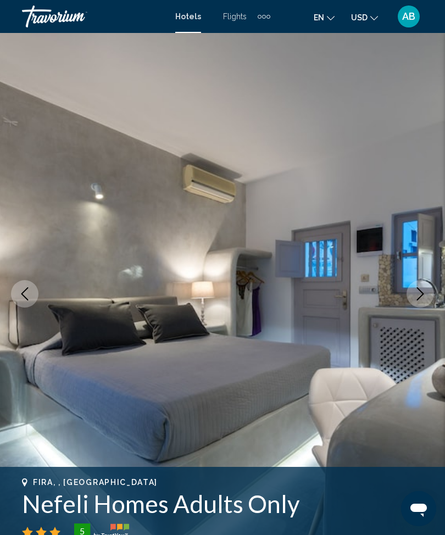
click at [416, 301] on button "Next image" at bounding box center [420, 293] width 27 height 27
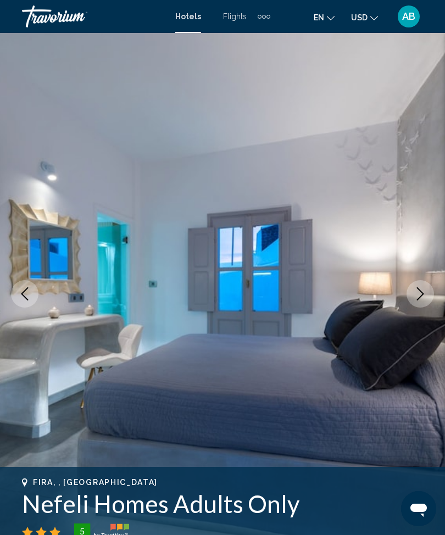
click at [423, 293] on icon "Next image" at bounding box center [420, 293] width 7 height 13
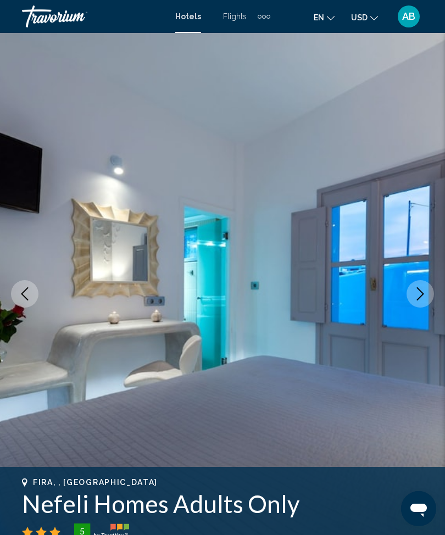
click at [420, 298] on icon "Next image" at bounding box center [420, 293] width 13 height 13
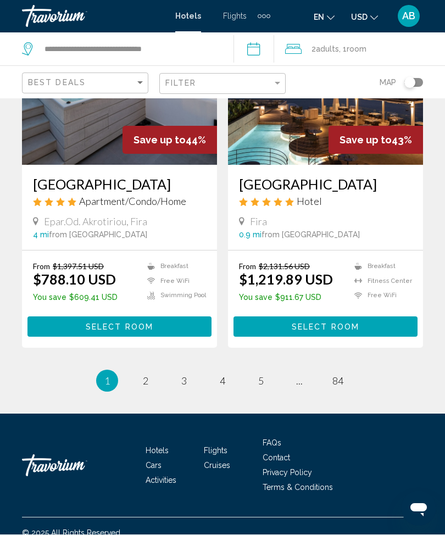
scroll to position [2150, 0]
